Goal: Communication & Community: Answer question/provide support

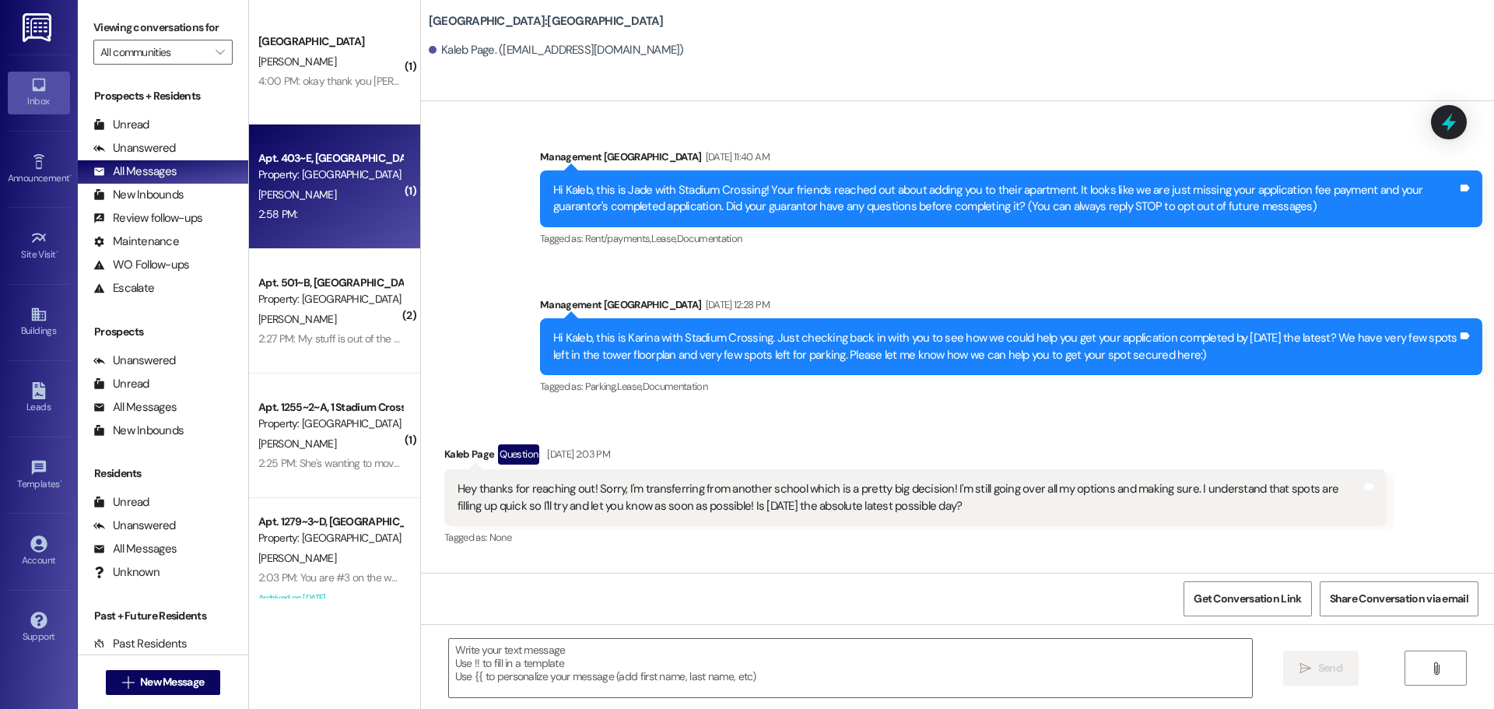
scroll to position [2315, 0]
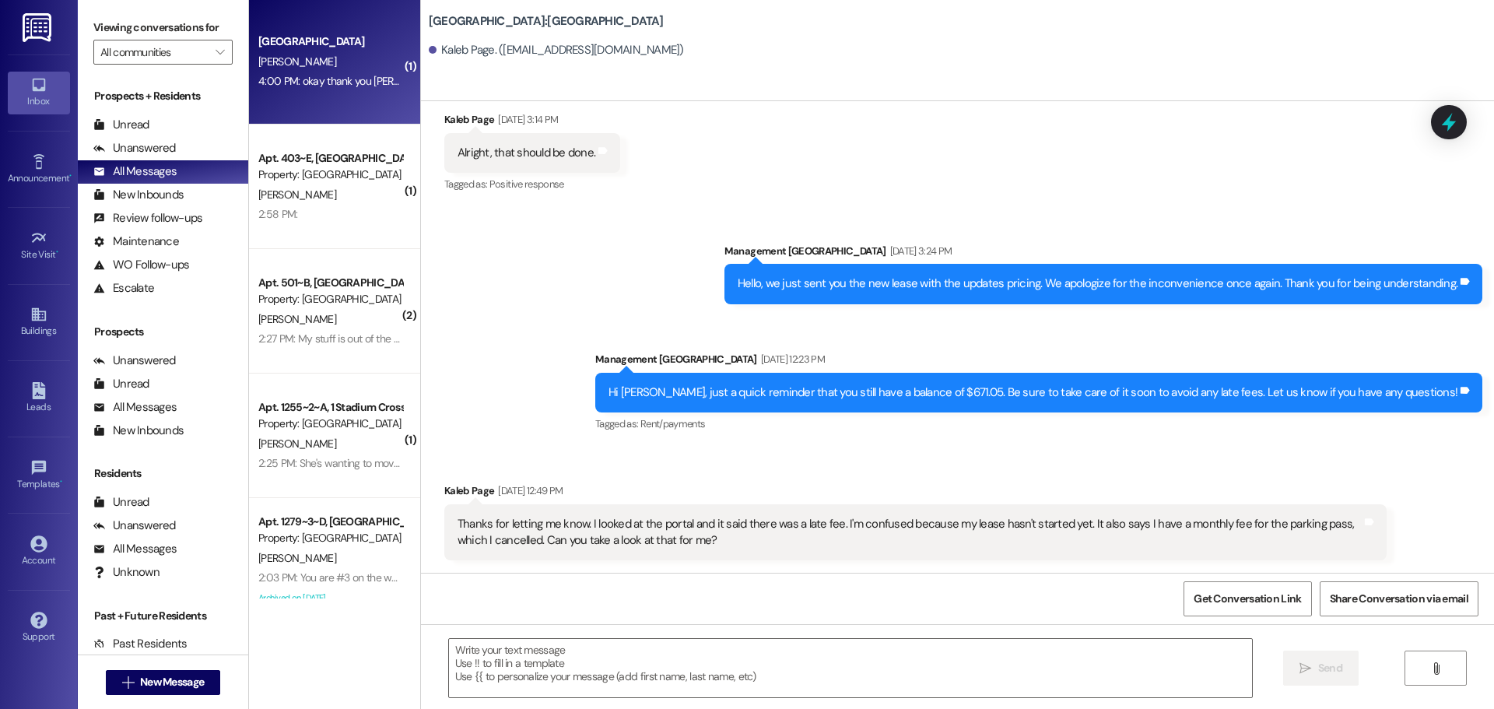
click at [321, 65] on div "[PERSON_NAME]" at bounding box center [330, 61] width 147 height 19
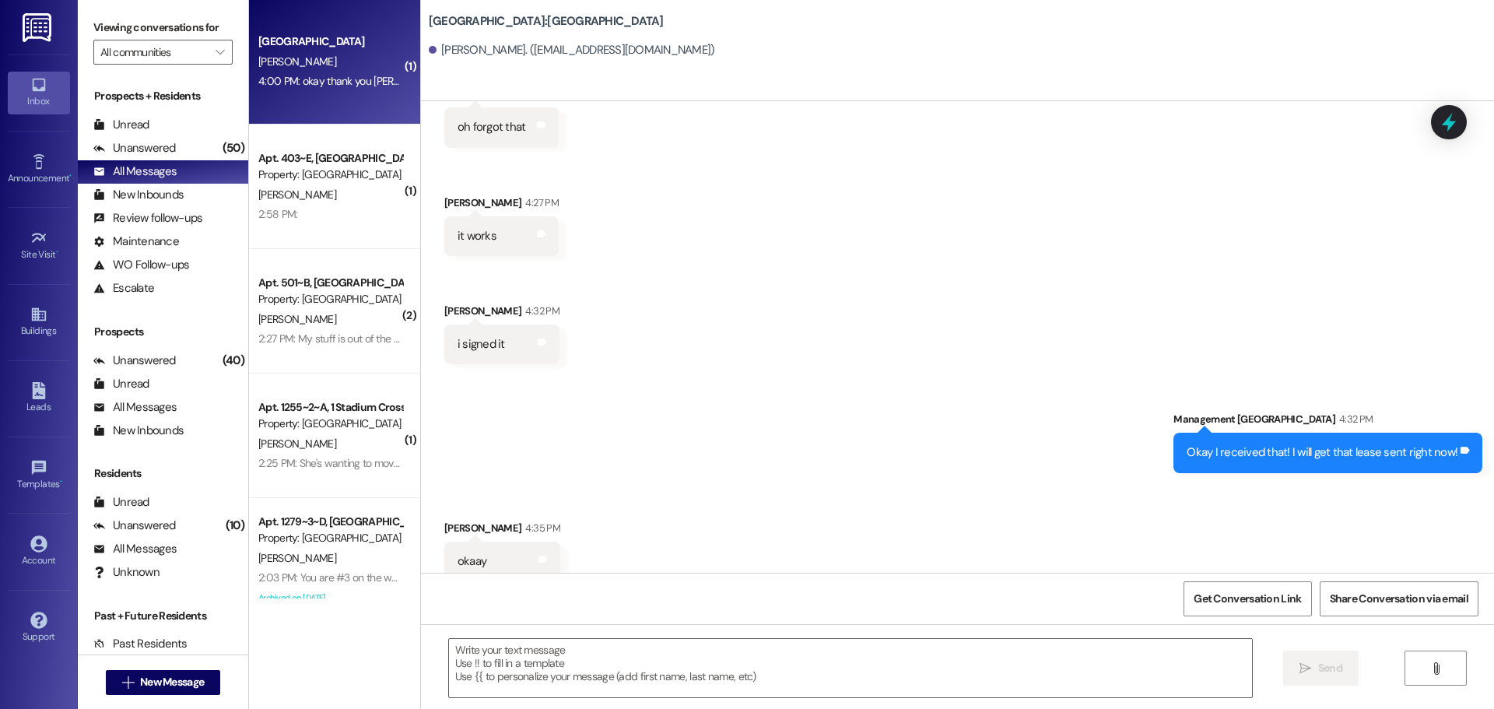
scroll to position [2421, 0]
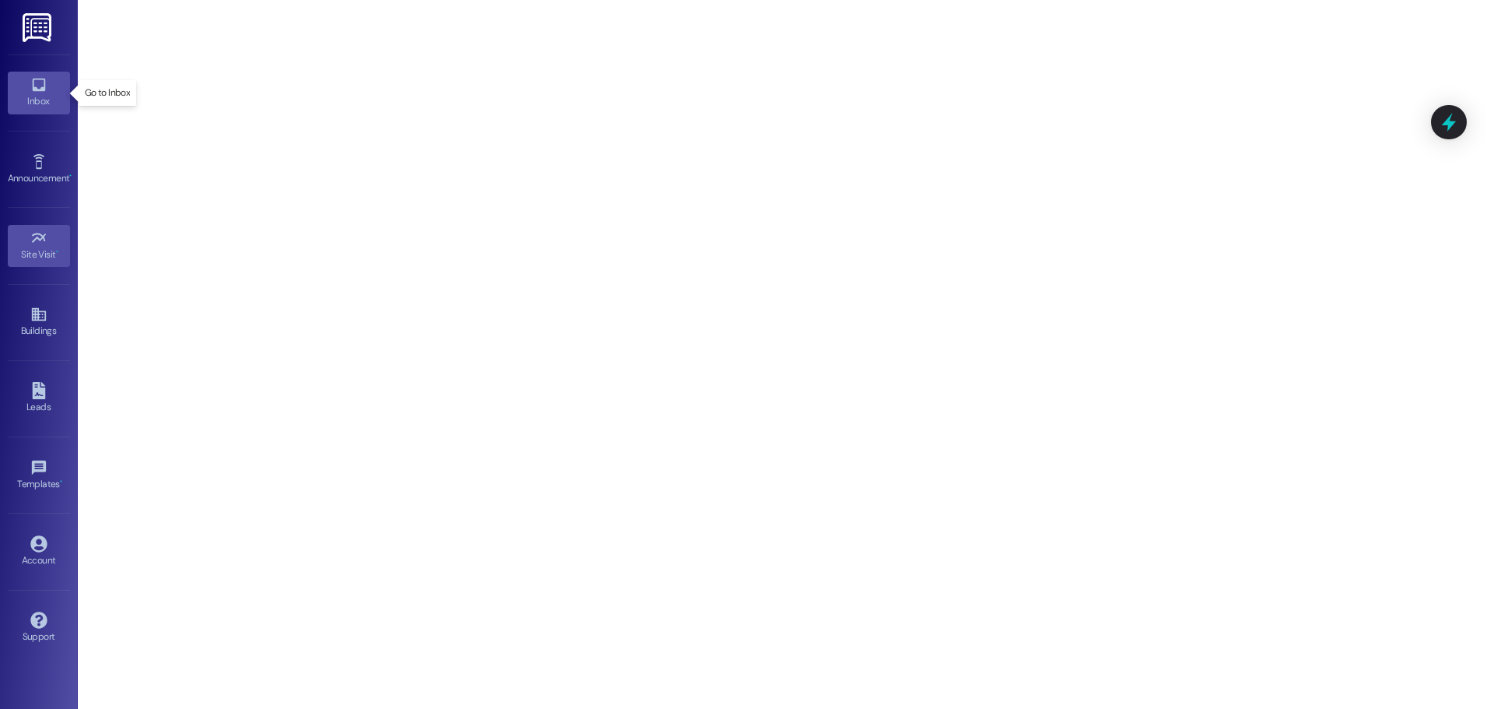
click at [19, 93] on div "Inbox" at bounding box center [39, 101] width 78 height 16
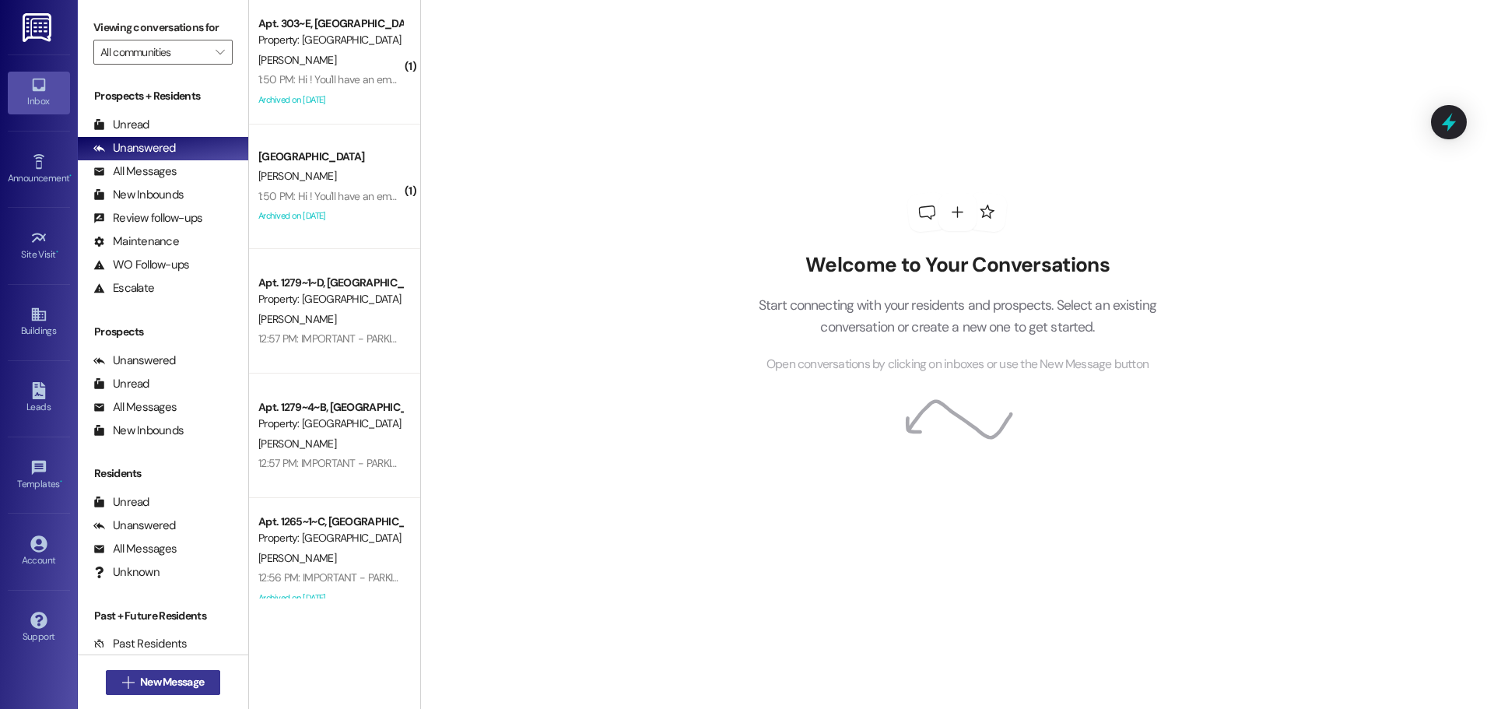
click at [170, 685] on span "New Message" at bounding box center [172, 682] width 64 height 16
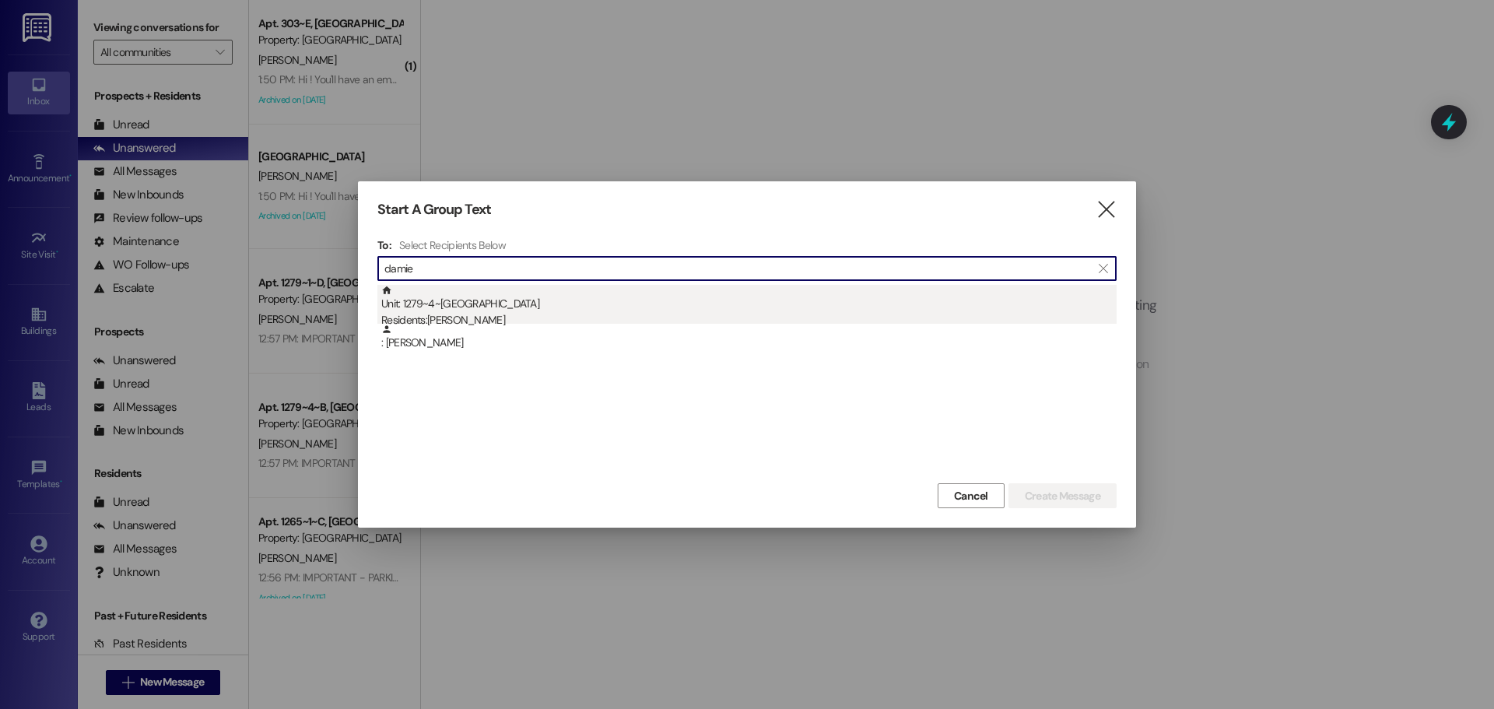
type input "damie"
click at [539, 314] on div "Residents: Damien Criddle" at bounding box center [748, 320] width 735 height 16
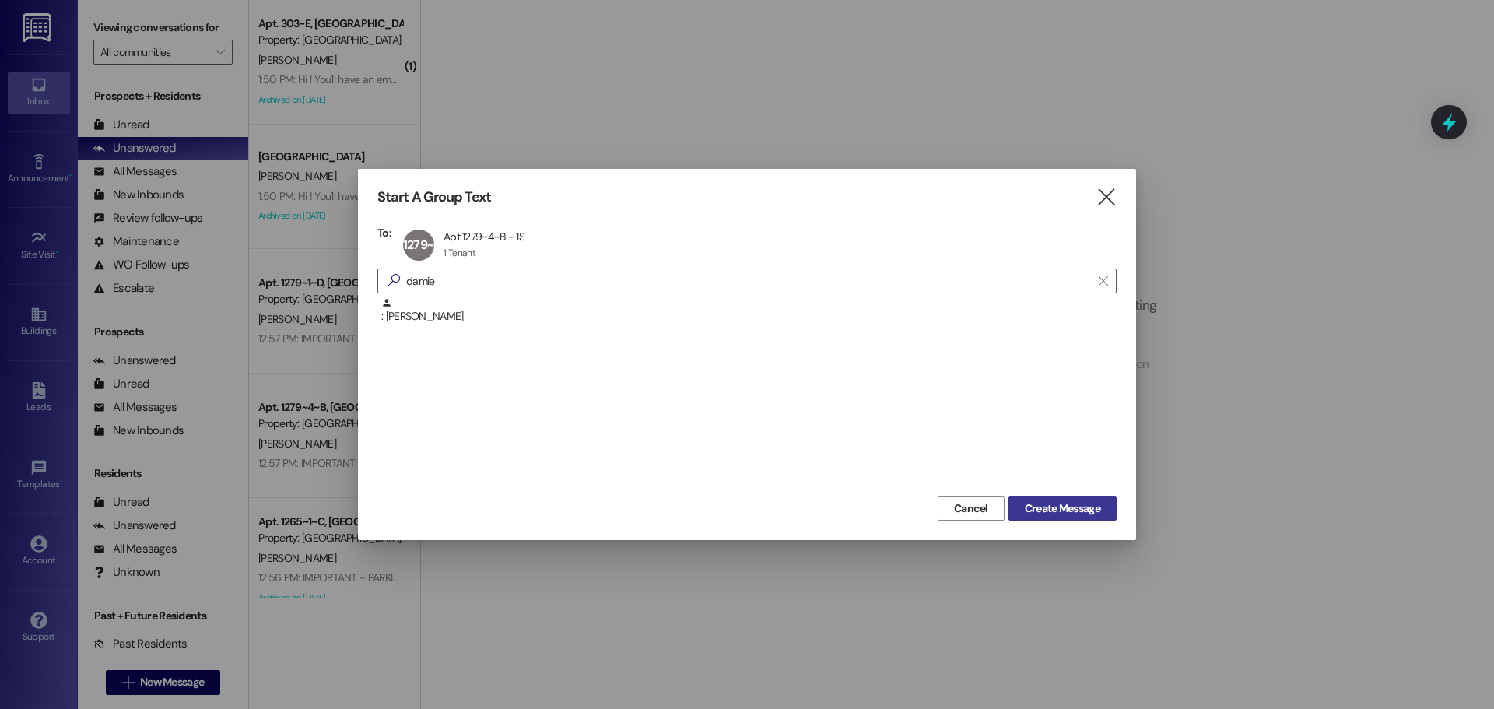
click at [1087, 512] on span "Create Message" at bounding box center [1062, 508] width 75 height 16
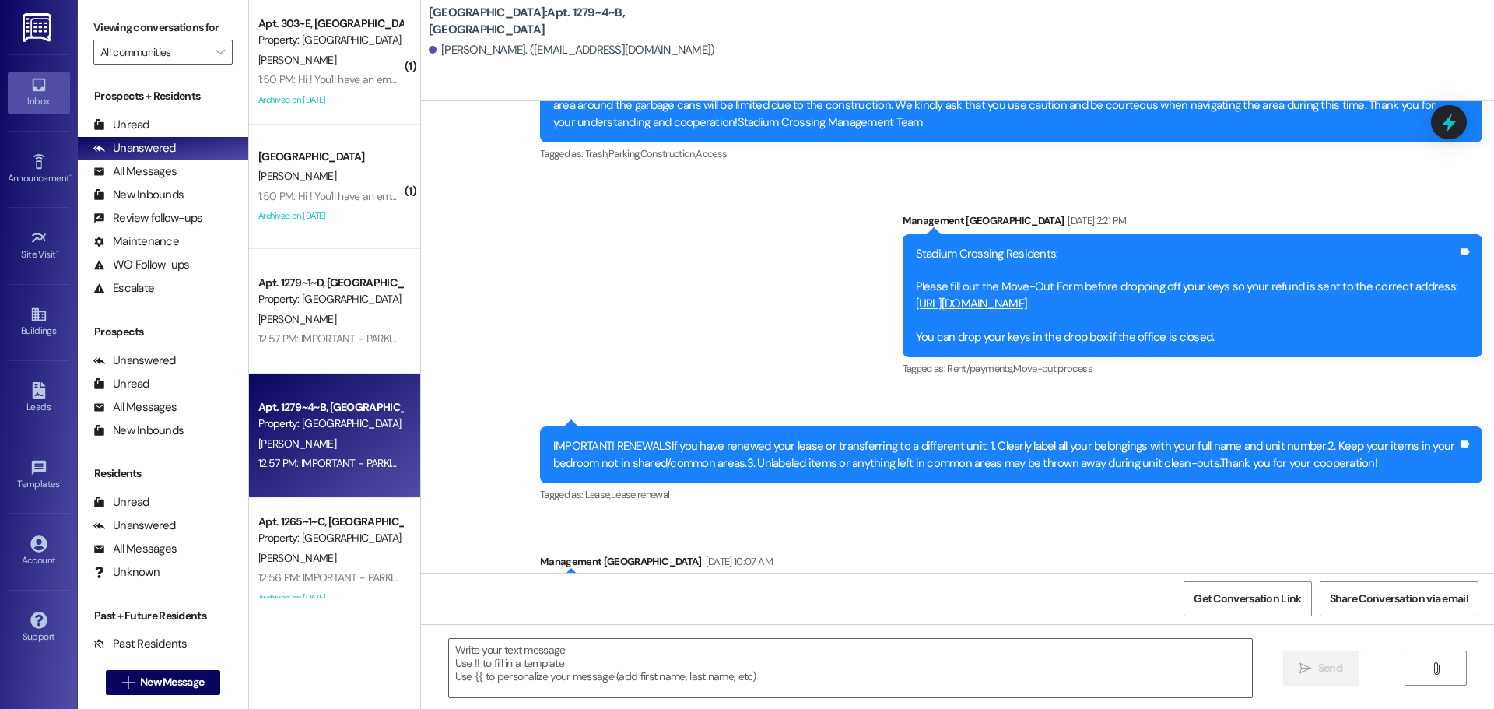
scroll to position [8128, 0]
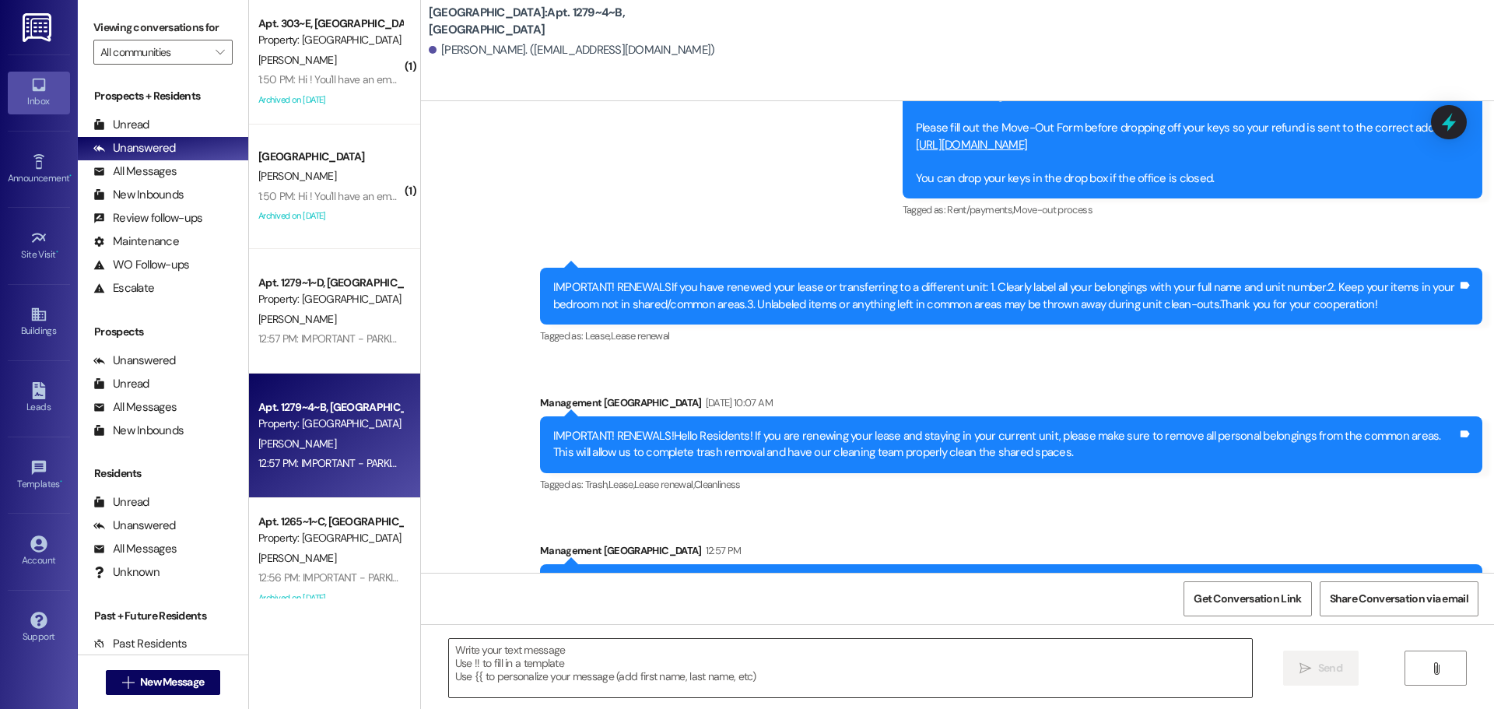
click at [673, 661] on textarea at bounding box center [850, 668] width 803 height 58
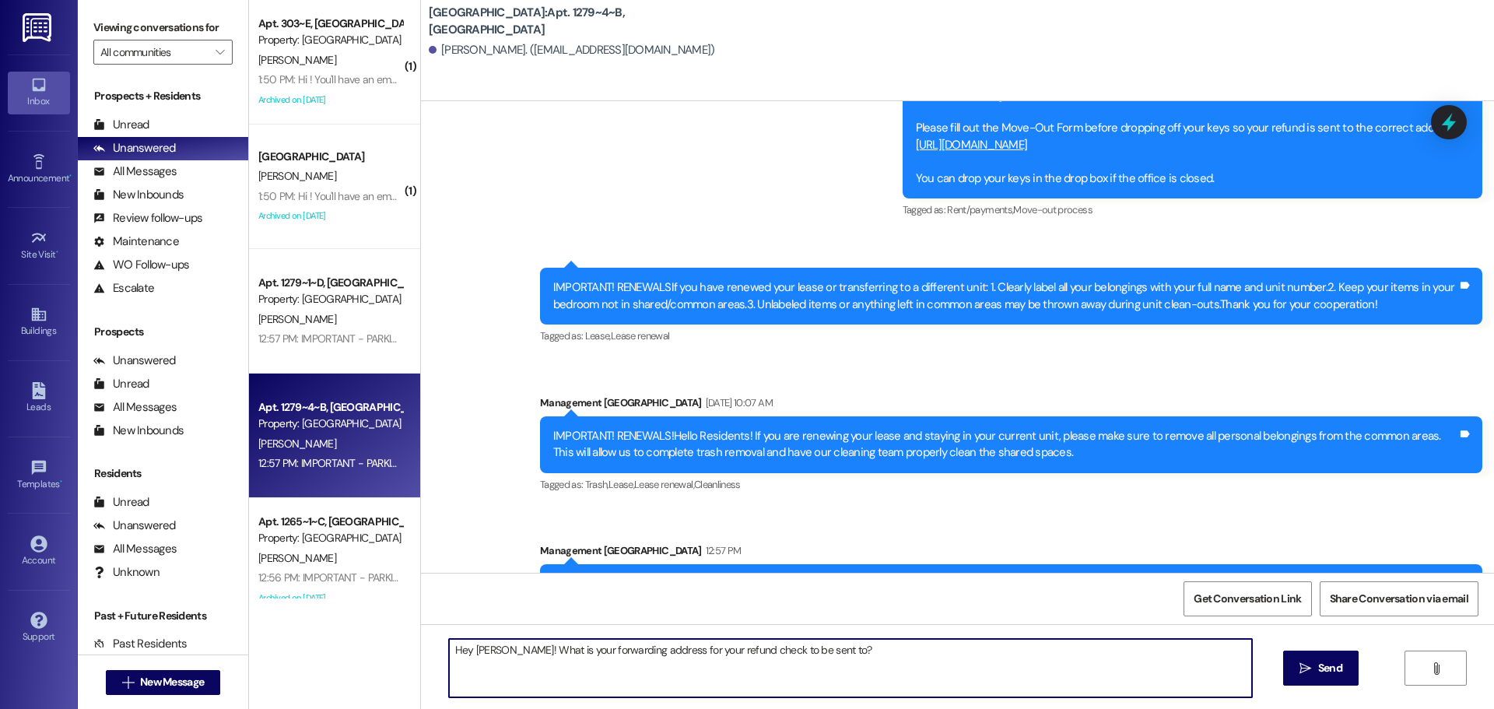
type textarea "Hey Damien! What is your forwarding address for your refund check to be sent to?"
drag, startPoint x: 1334, startPoint y: 656, endPoint x: 1371, endPoint y: 640, distance: 40.5
click at [1334, 656] on button " Send" at bounding box center [1320, 668] width 75 height 35
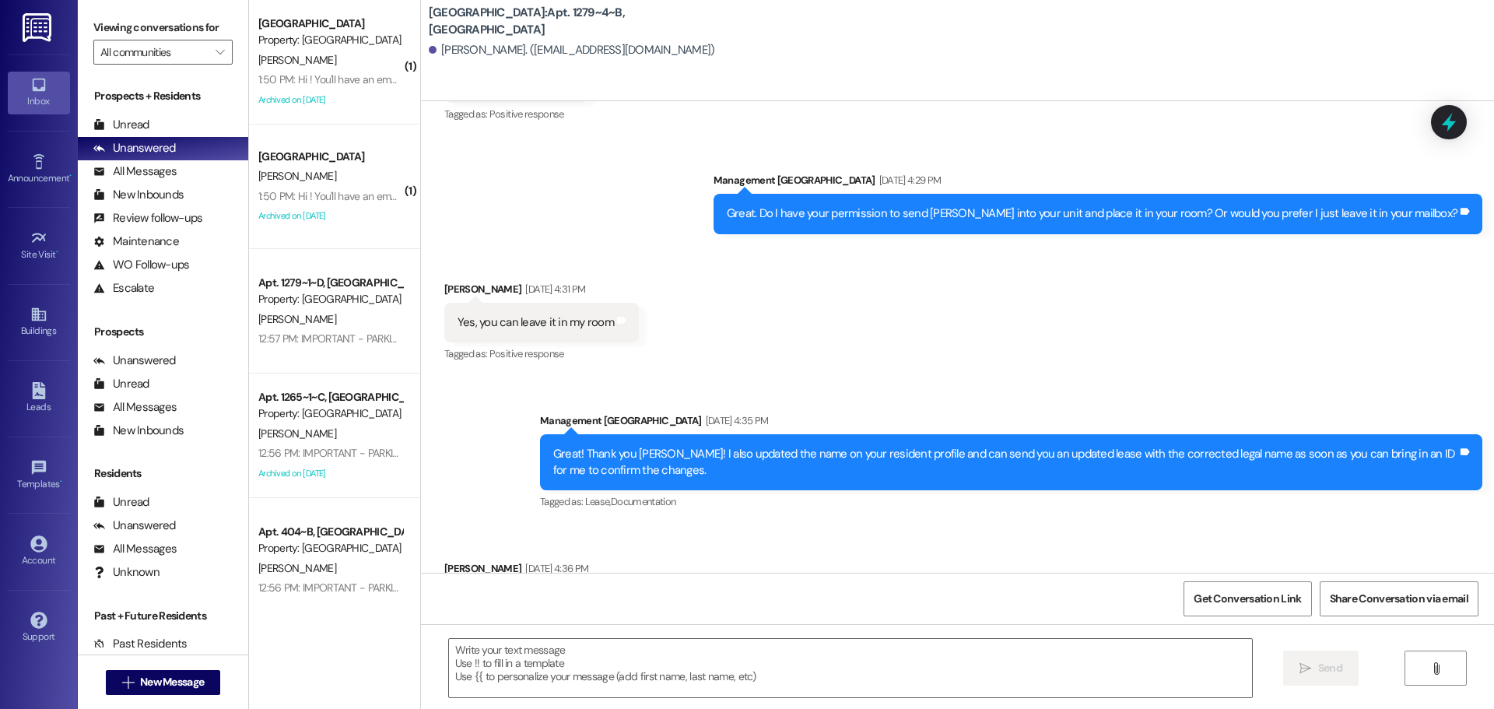
scroll to position [8344, 0]
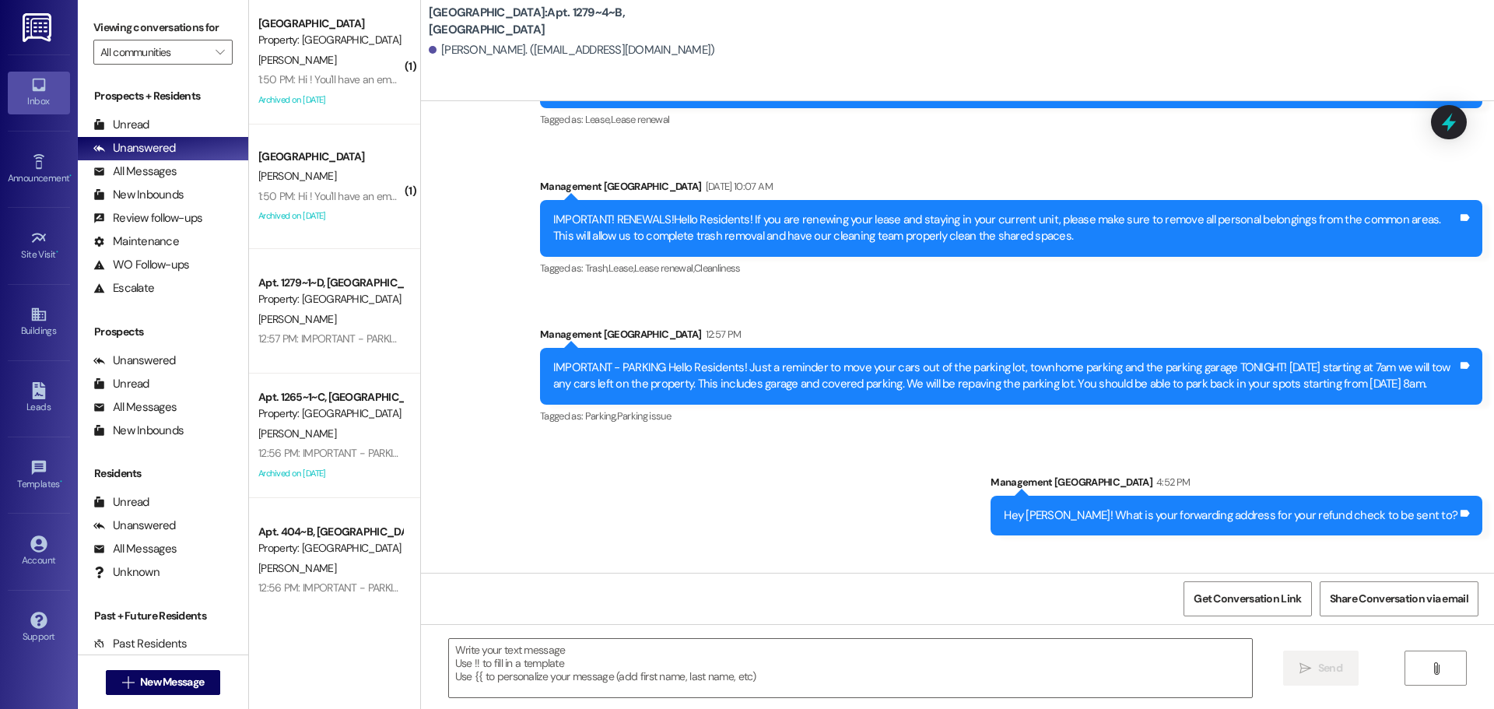
drag, startPoint x: 523, startPoint y: 543, endPoint x: 444, endPoint y: 539, distance: 78.7
click at [456, 616] on div "2248 S 3300 W Syracuse Utah 84075" at bounding box center [533, 624] width 155 height 16
copy div "2248 S 3300 W"
click at [553, 616] on div "2248 S 3300 W Syracuse Utah 84075" at bounding box center [534, 624] width 152 height 16
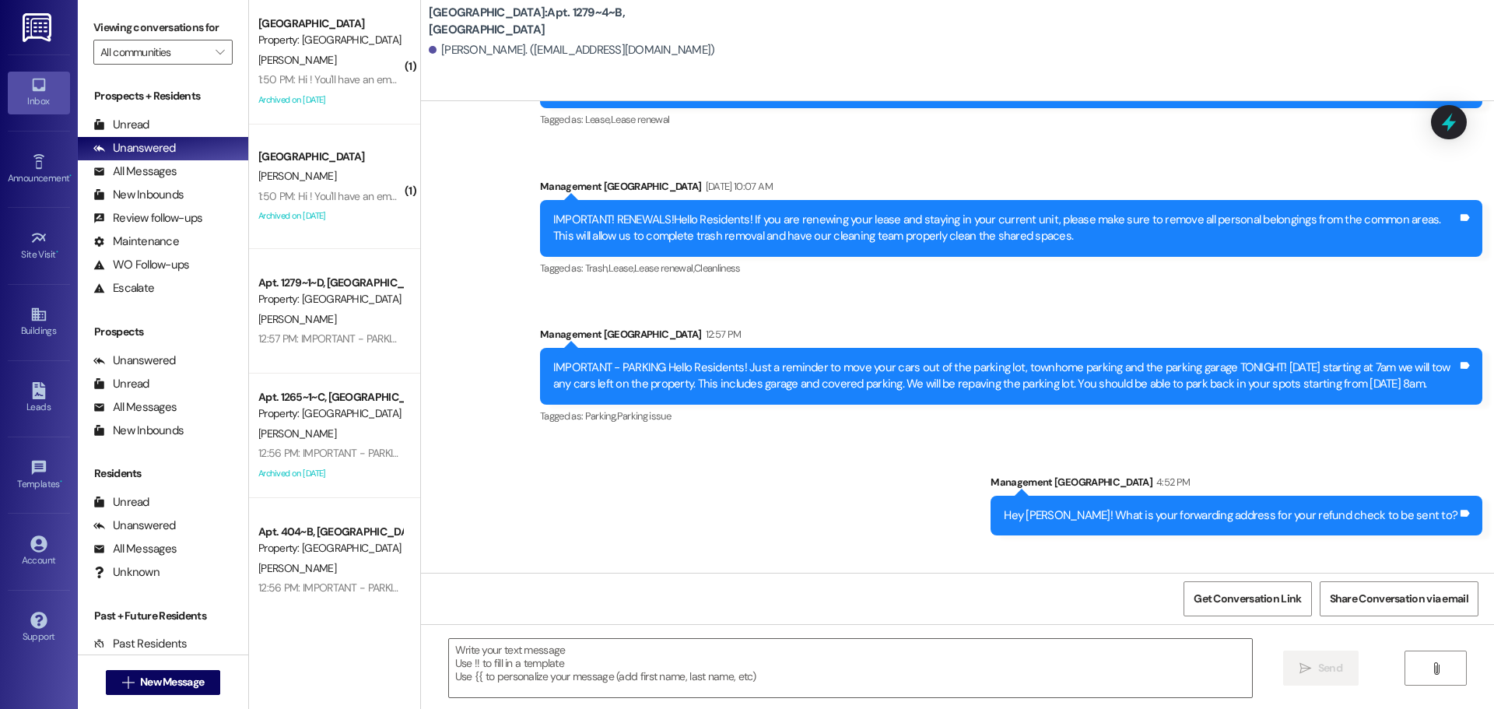
copy div "Syracuse"
click at [608, 616] on div "2248 S 3300 W Syracuse Utah 84075" at bounding box center [534, 624] width 152 height 16
copy div "84075"
